Goal: Register for event/course

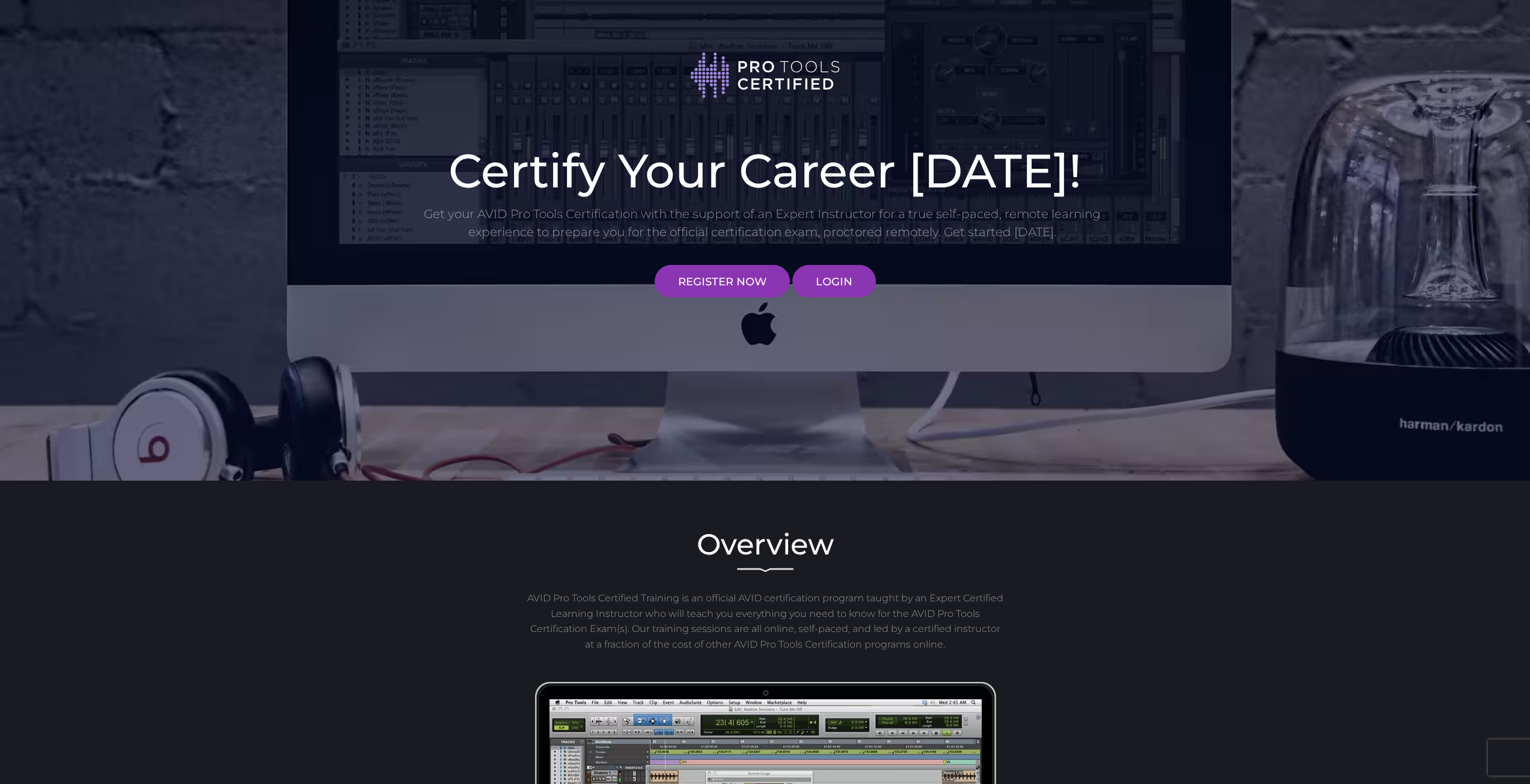
click at [696, 254] on div "Certify Your Career Today! Get your AVID Pro Tools Certification with the suppo…" at bounding box center [765, 219] width 703 height 156
click at [686, 273] on link "REGISTER NOW" at bounding box center [722, 281] width 135 height 33
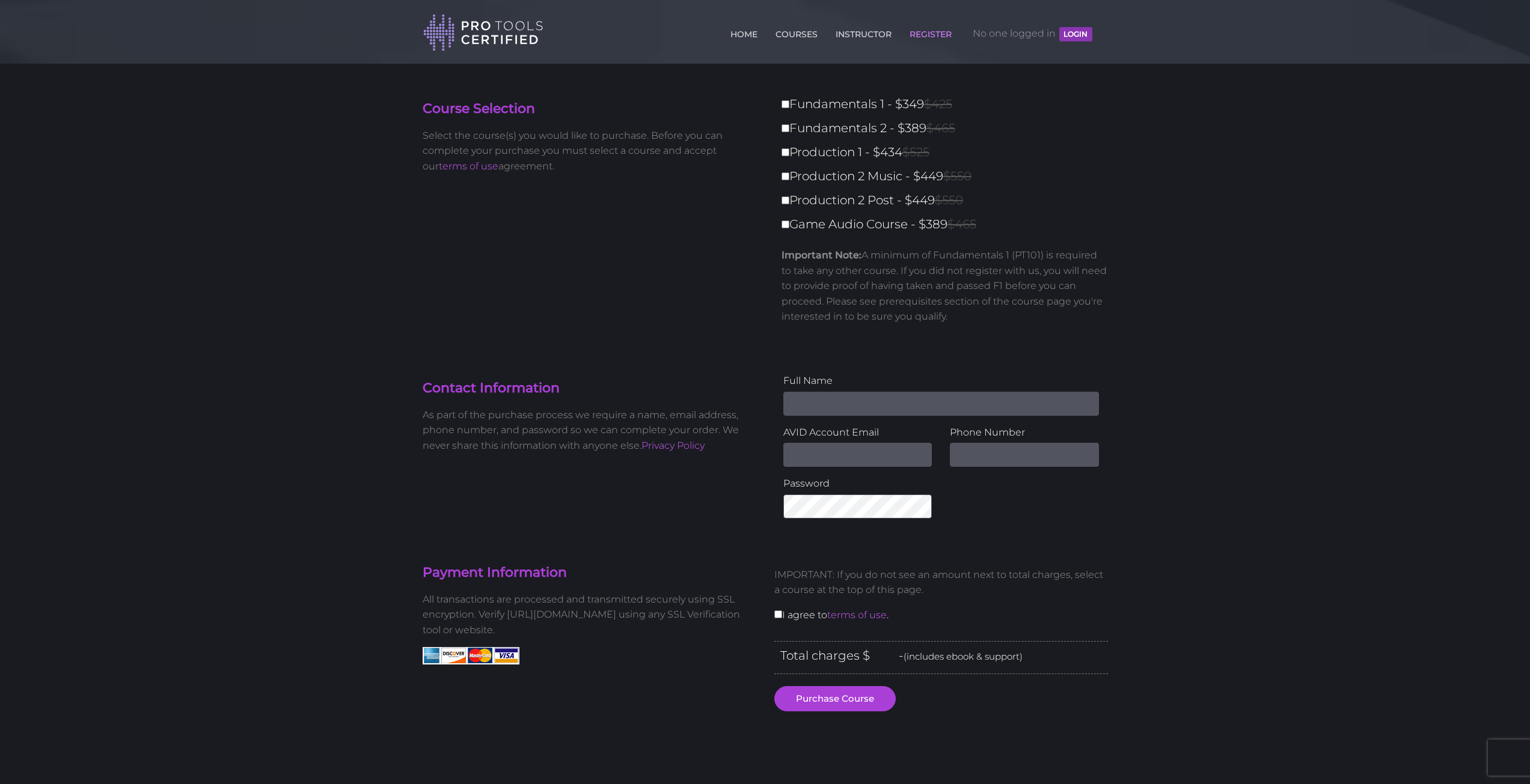
click at [825, 405] on input "Name" at bounding box center [941, 404] width 316 height 24
click at [782, 101] on input "Fundamentals 1 - $349 $425" at bounding box center [785, 104] width 8 height 8
checkbox input "true"
type input "349"
click at [782, 101] on input "Fundamentals 1 - $349 $425" at bounding box center [785, 104] width 8 height 8
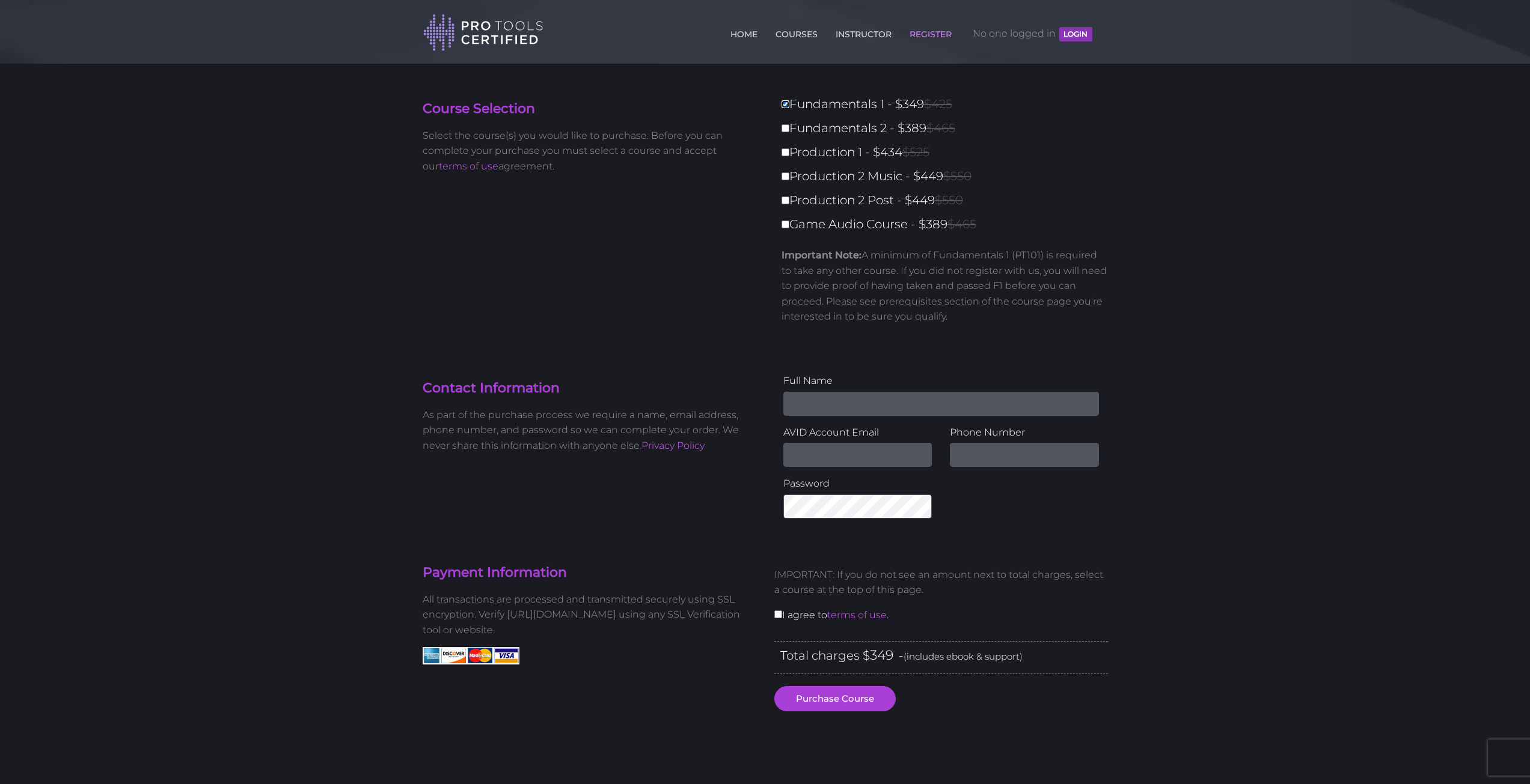
checkbox input "false"
type input "0"
click at [786, 105] on input "Fundamentals 1 - $349 $425" at bounding box center [785, 104] width 8 height 8
checkbox input "true"
type input "349"
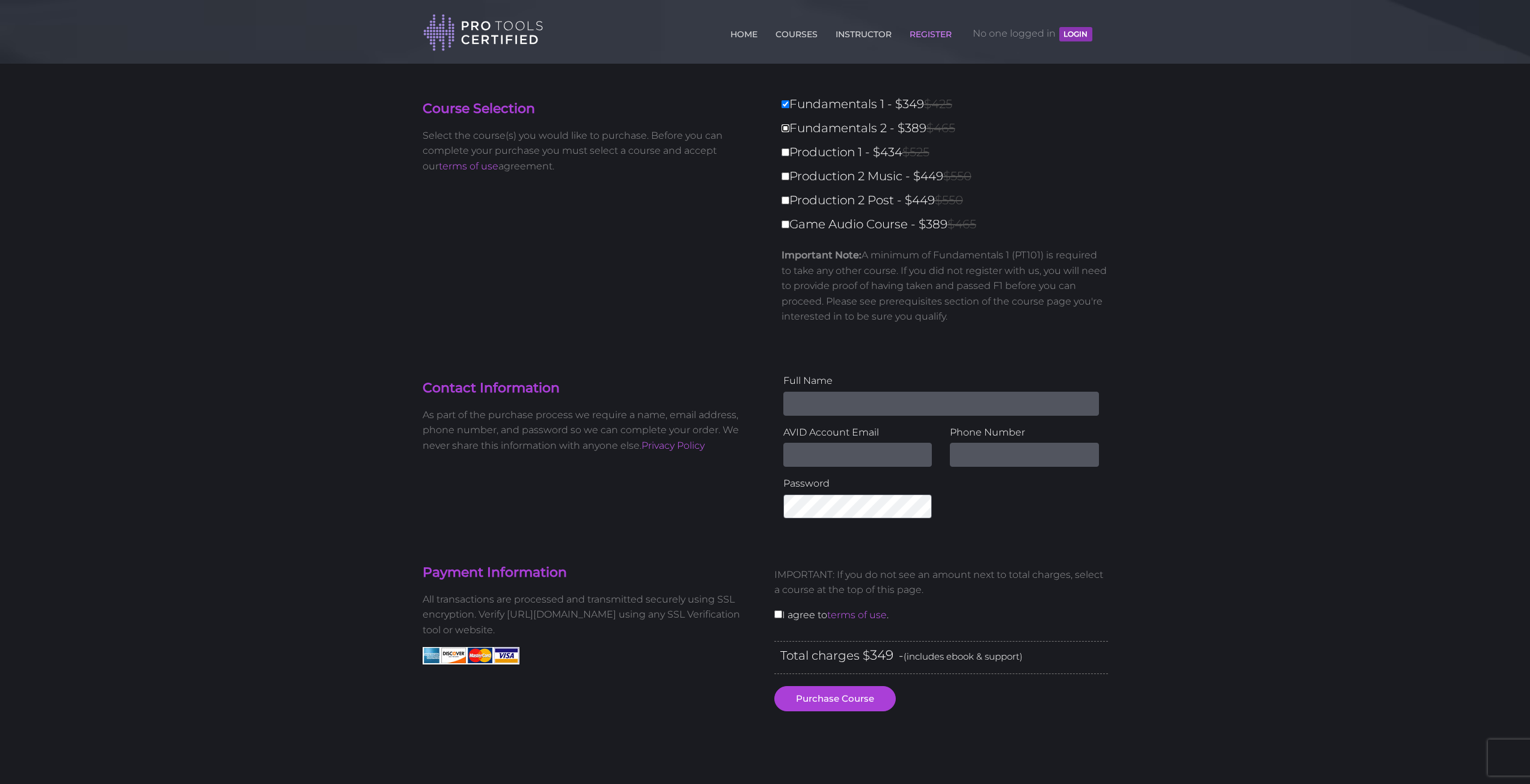
click at [786, 127] on input "Fundamentals 2 - $389 $465" at bounding box center [785, 128] width 8 height 8
checkbox input "true"
type input "738"
click at [786, 224] on input "Game Audio Course - $389 $465" at bounding box center [785, 224] width 8 height 8
checkbox input "true"
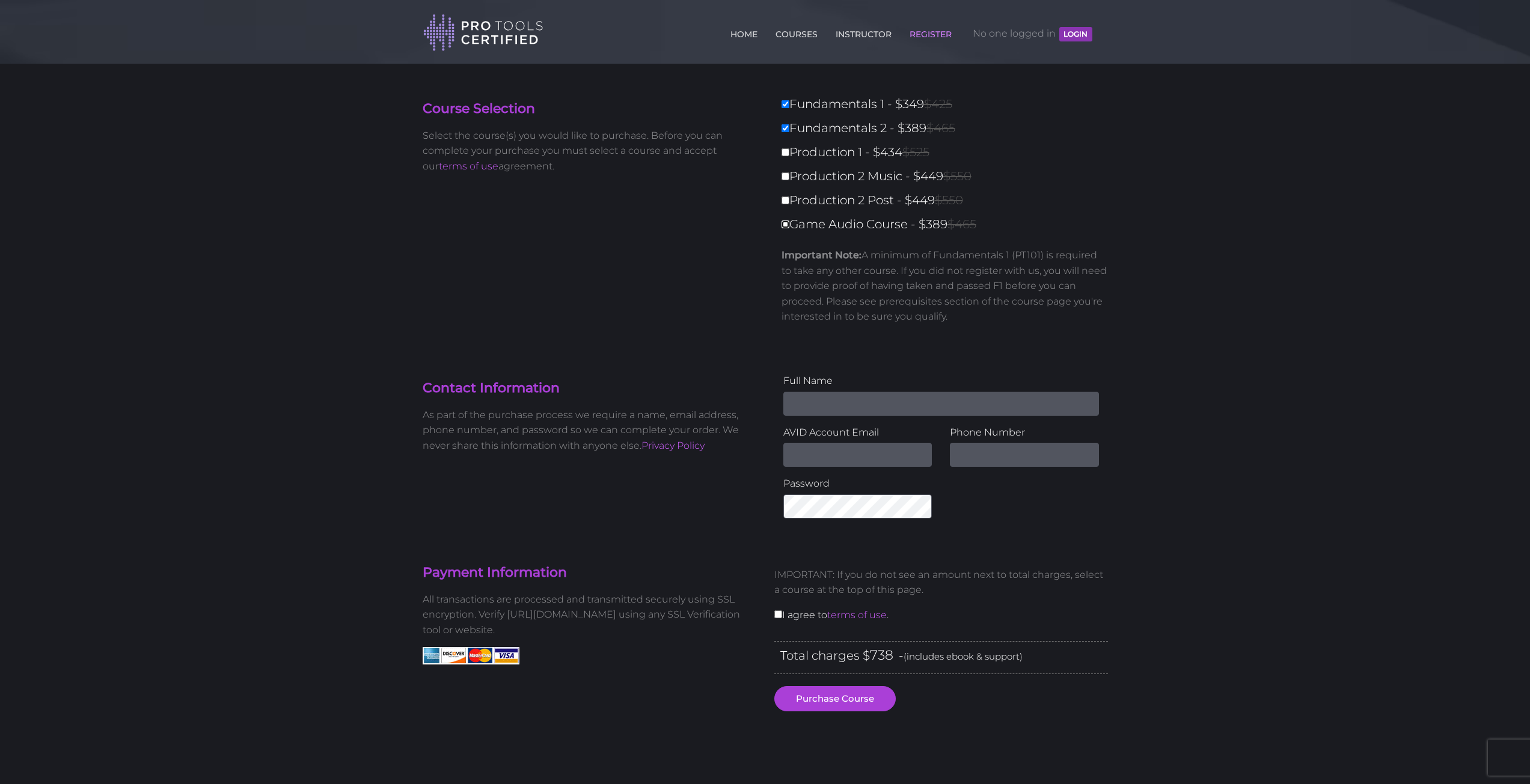
type input "1127"
click at [786, 224] on input "Game Audio Course - $389 $465" at bounding box center [785, 224] width 8 height 8
checkbox input "false"
type input "738"
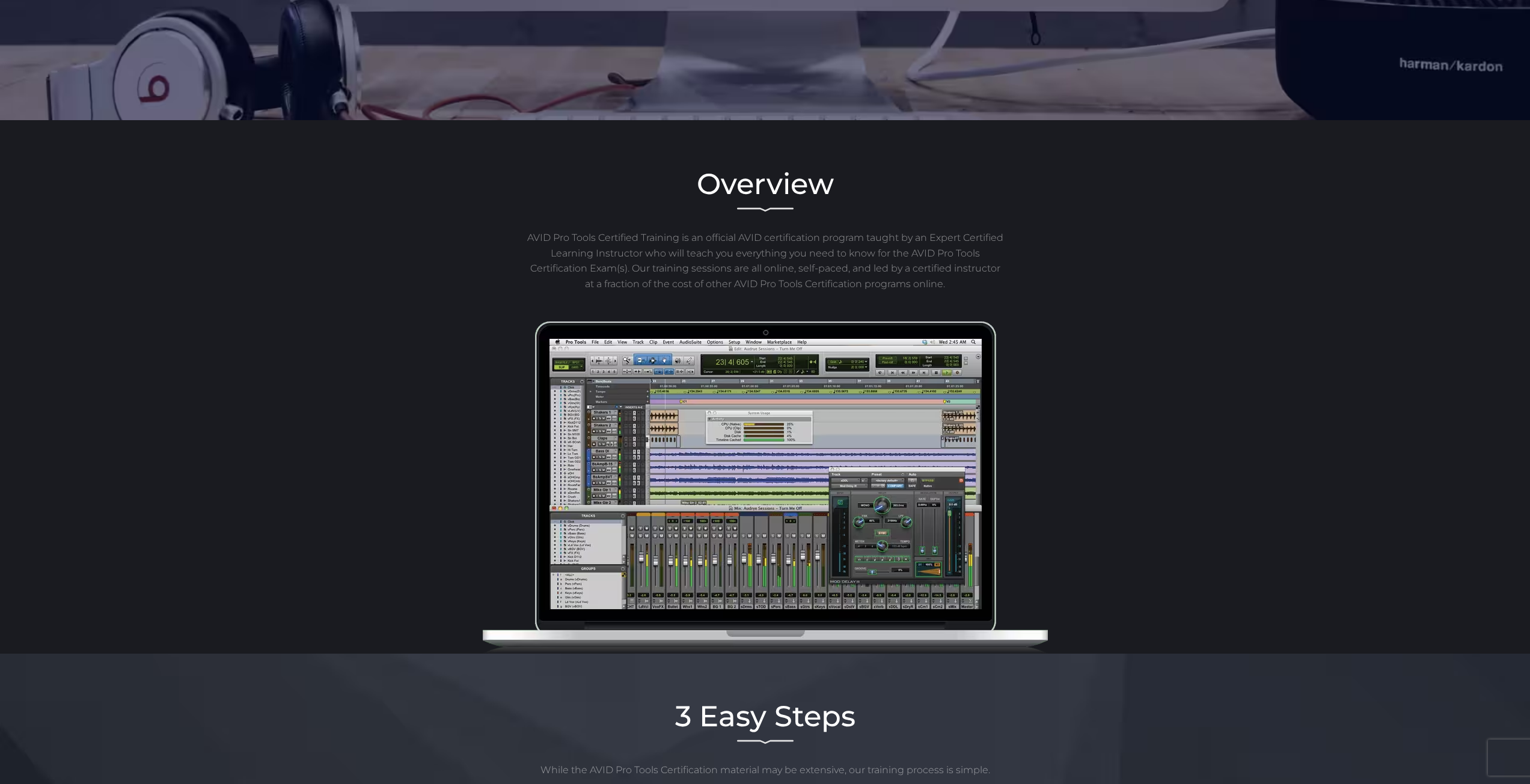
scroll to position [661, 0]
